Goal: Transaction & Acquisition: Purchase product/service

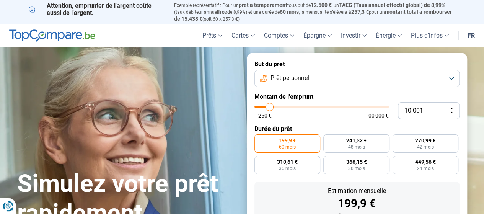
type input "9.750"
type input "9750"
type input "10.500"
type input "10500"
type input "12.750"
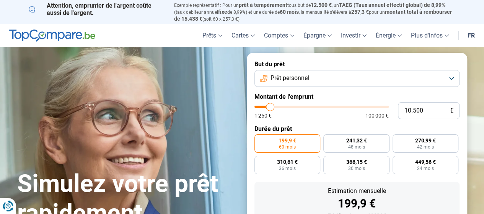
type input "12750"
type input "15.250"
type input "15250"
type input "18.000"
type input "18000"
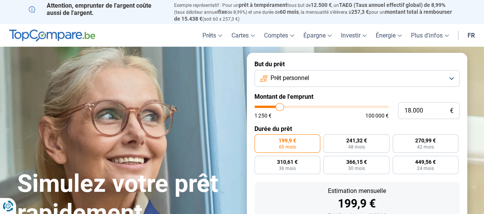
type input "20.500"
type input "20500"
type input "23.250"
type input "23250"
type input "24.250"
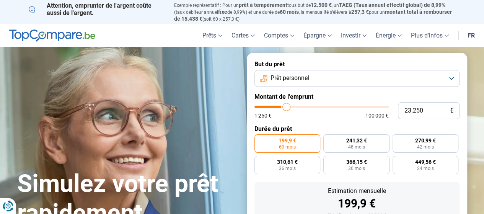
type input "24250"
type input "25.500"
type input "25500"
type input "27.500"
type input "27500"
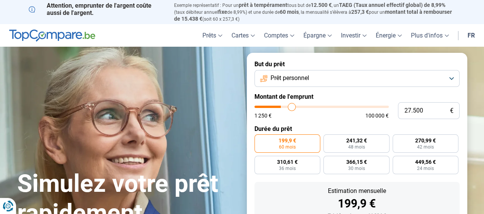
type input "28.750"
type input "28750"
type input "29.250"
type input "29250"
type input "29.500"
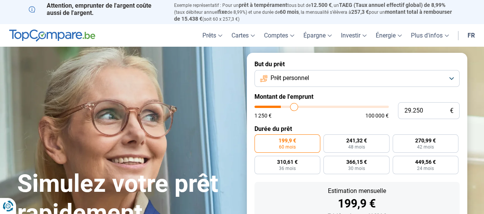
type input "29500"
type input "30.000"
type input "30000"
type input "31.000"
type input "31000"
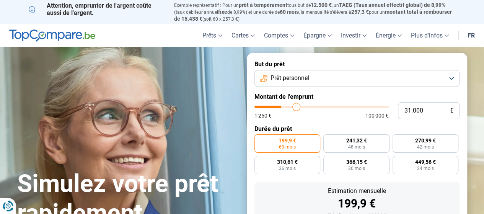
type input "32.500"
type input "32500"
type input "34.500"
type input "34500"
type input "35.750"
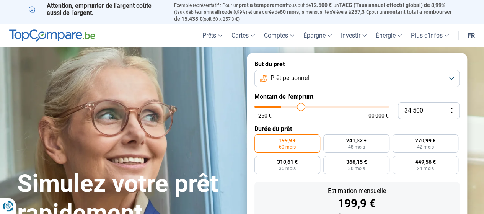
type input "35750"
type input "37.000"
type input "37000"
type input "38.000"
type input "38000"
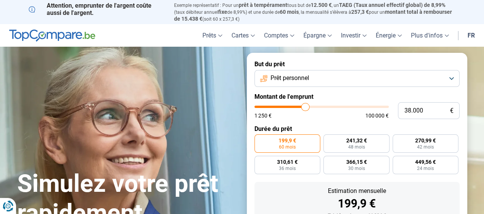
type input "38.250"
type input "38250"
type input "38.750"
type input "38750"
type input "39.500"
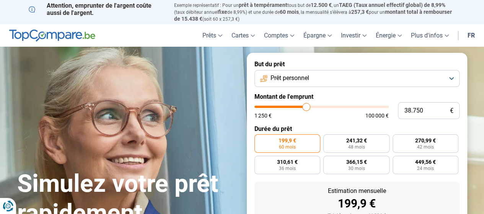
type input "39500"
type input "40.000"
type input "40000"
type input "40.750"
type input "40750"
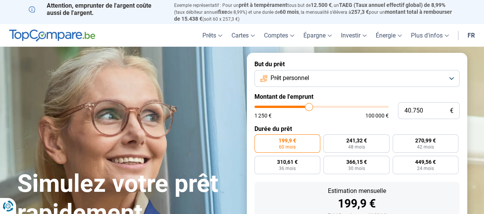
type input "41.500"
type input "41500"
type input "42.500"
type input "42500"
type input "43.750"
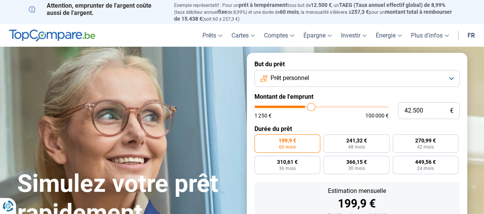
type input "43750"
type input "45.000"
type input "45000"
type input "46.000"
type input "46000"
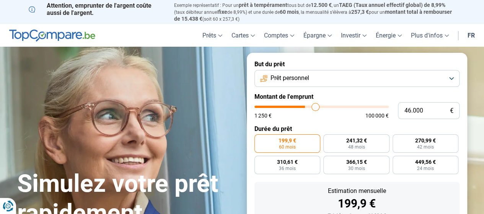
type input "46.750"
type input "46750"
type input "47.500"
type input "47500"
type input "47.750"
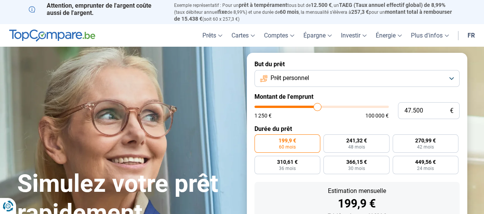
type input "47750"
type input "47.000"
type input "47000"
type input "45.750"
type input "45750"
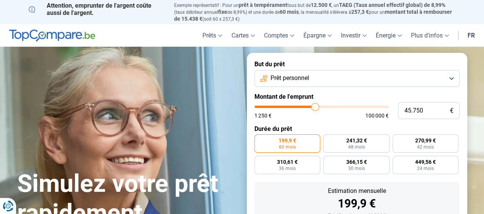
type input "45.000"
type input "45000"
type input "44.750"
type input "44750"
type input "44.500"
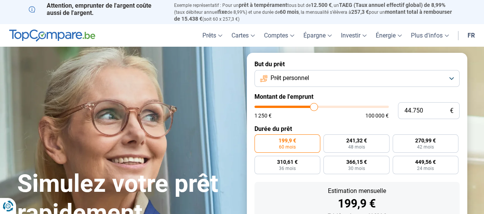
type input "44500"
type input "43.750"
type input "43750"
type input "43.250"
type input "43250"
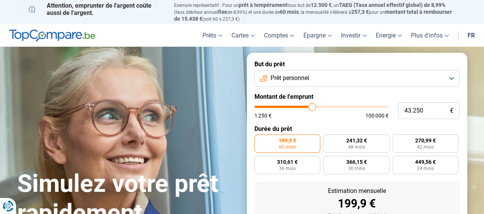
type input "45.000"
type input "45000"
type input "45.250"
type input "45250"
type input "45.750"
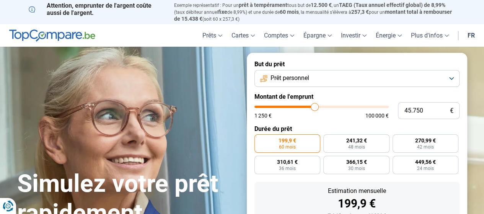
type input "45750"
type input "46.000"
type input "46000"
type input "46.750"
type input "46750"
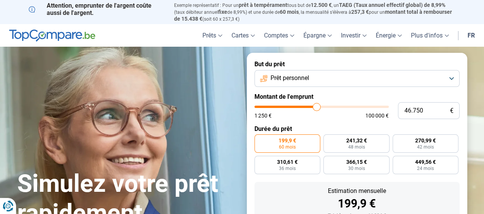
type input "47.000"
type input "47000"
type input "47.500"
type input "47500"
type input "47.750"
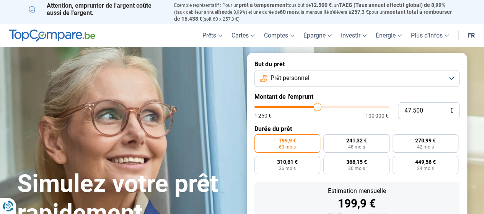
type input "47750"
type input "48.000"
type input "48000"
type input "48.750"
type input "48750"
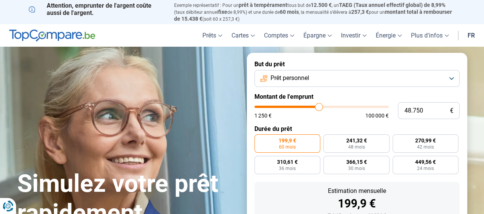
type input "49.250"
type input "49250"
type input "49.500"
type input "49500"
type input "49.250"
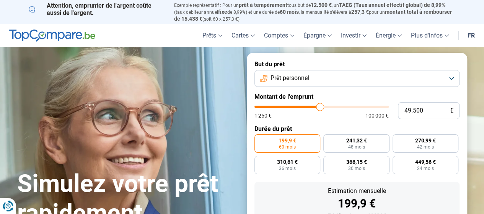
type input "49250"
type input "48.750"
type input "48750"
type input "48.500"
type input "48500"
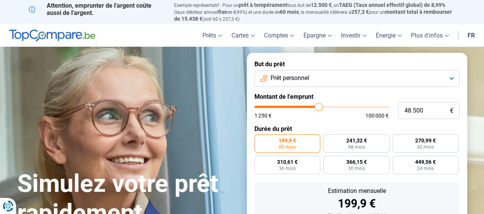
type input "48.750"
type input "48750"
type input "49.250"
type input "49250"
type input "49.500"
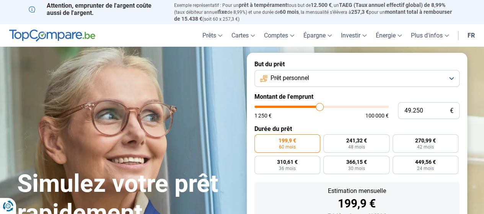
type input "49500"
type input "49.750"
type input "49750"
type input "50.250"
type input "50250"
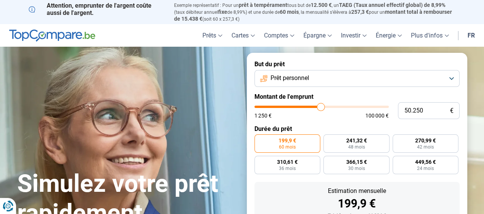
type input "50.500"
type input "50500"
type input "51.250"
type input "51250"
type input "51.000"
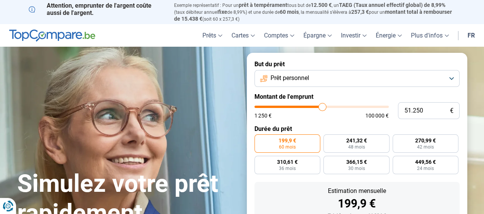
type input "51000"
type input "50.750"
type input "50750"
type input "50.500"
type input "50500"
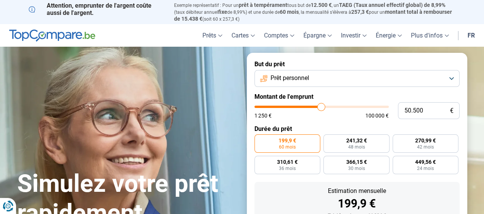
type input "50.250"
type input "50250"
type input "49.750"
type input "49750"
type input "50.250"
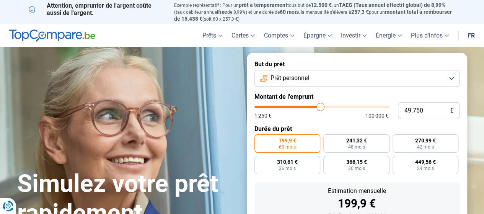
type input "50250"
type input "49.750"
type input "49750"
type input "50.250"
drag, startPoint x: 273, startPoint y: 107, endPoint x: 320, endPoint y: 111, distance: 47.5
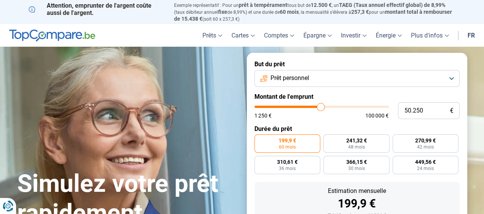
type input "50250"
click at [320, 108] on input "range" at bounding box center [321, 107] width 134 height 2
radio input "false"
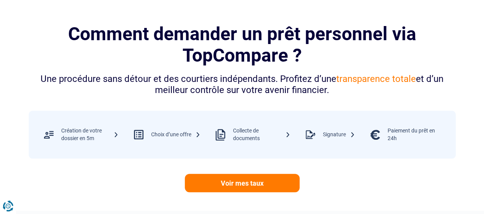
scroll to position [336, 0]
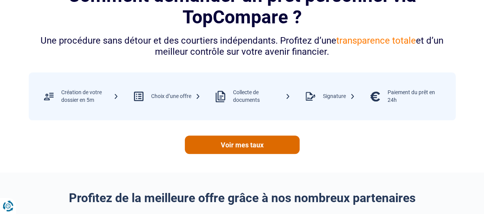
click at [237, 146] on link "Voir mes taux" at bounding box center [242, 144] width 115 height 18
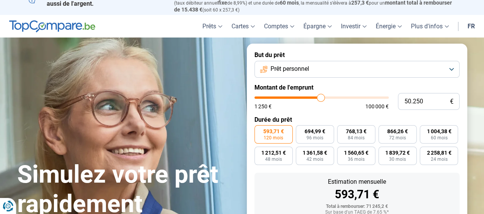
scroll to position [0, 0]
